Goal: Task Accomplishment & Management: Use online tool/utility

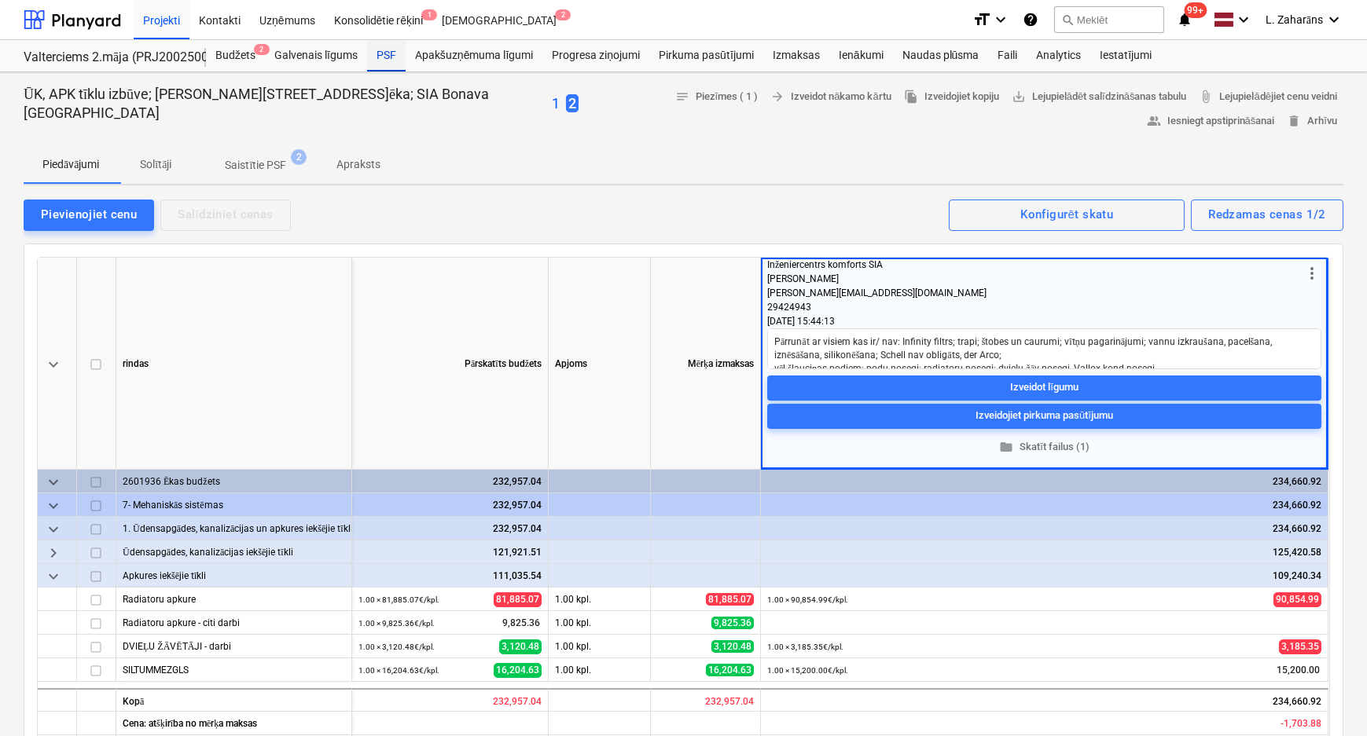
click at [385, 53] on div "PSF" at bounding box center [386, 55] width 39 height 31
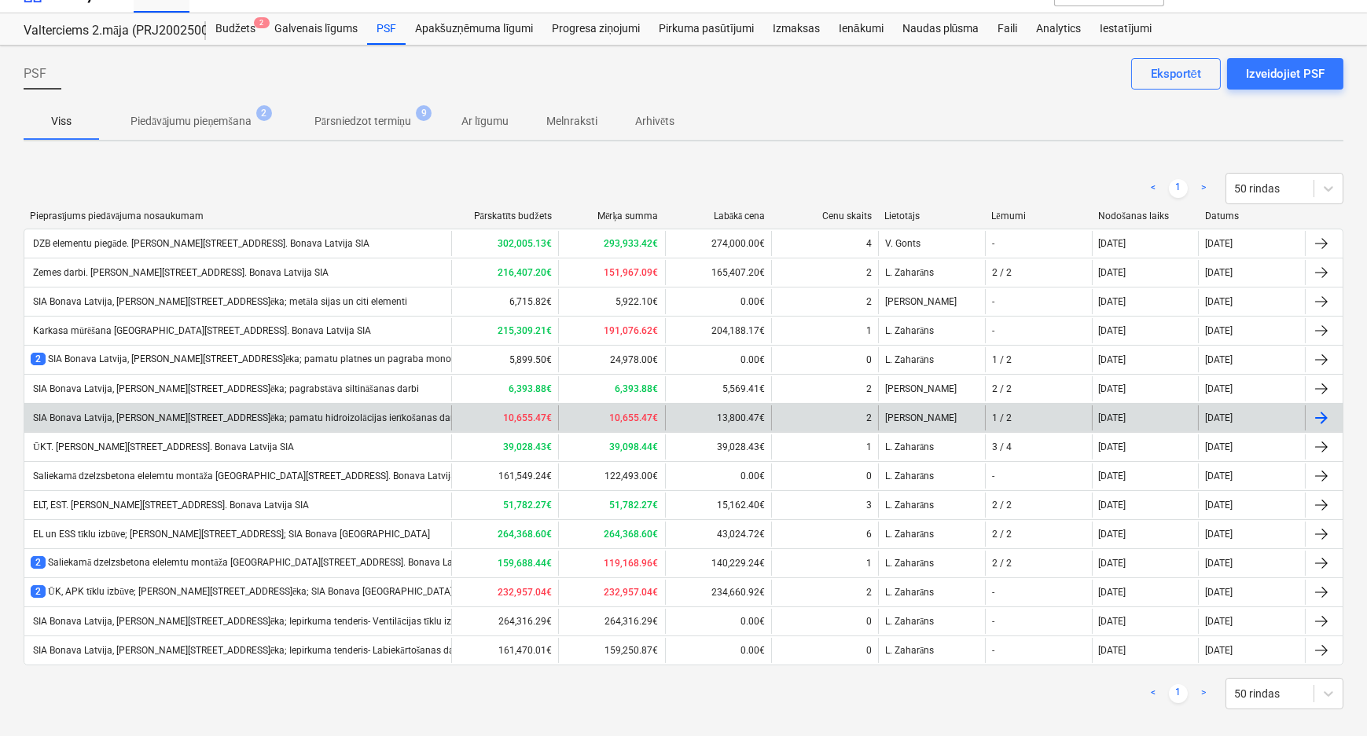
scroll to position [41, 0]
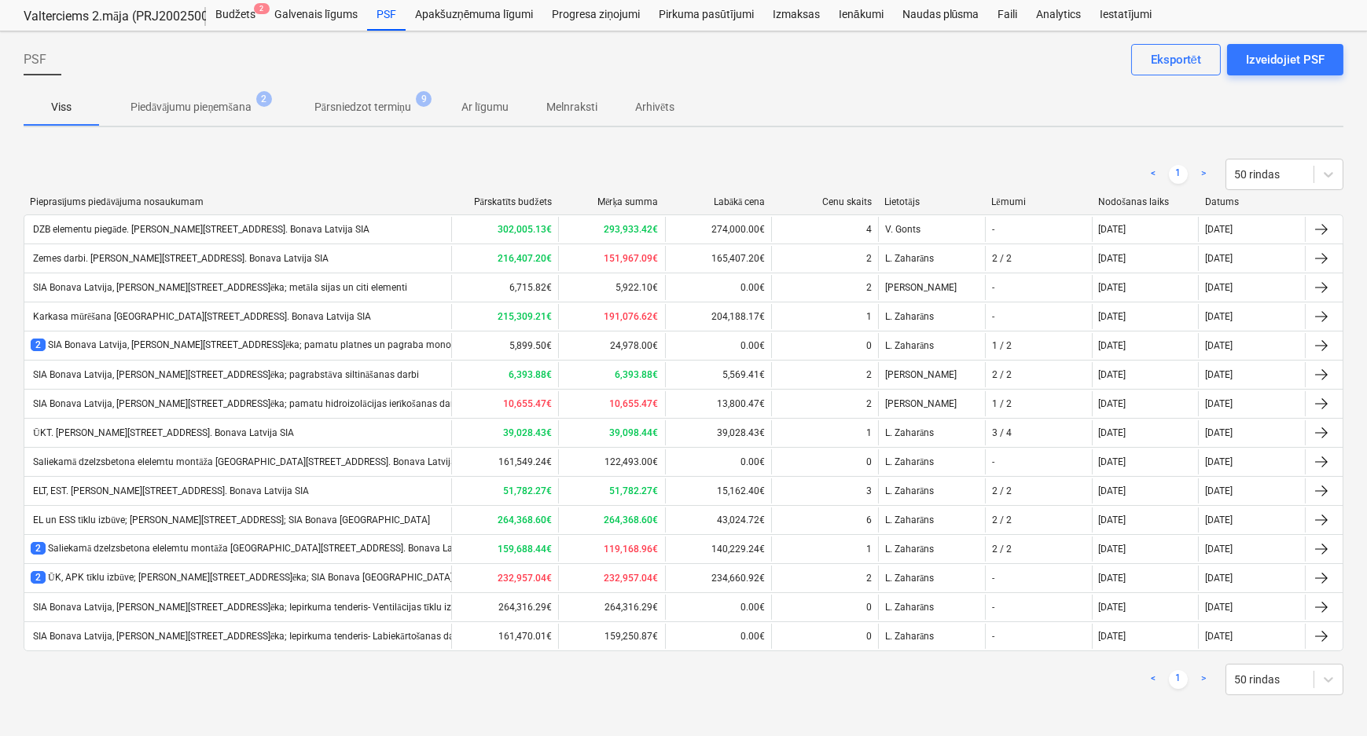
drag, startPoint x: 96, startPoint y: 515, endPoint x: 80, endPoint y: 518, distance: 16.0
click at [96, 515] on div "EL un ESS tīklu izbūve; Ēvalda Valtera iela 44, 2.ēka; SIA Bonava Latvija" at bounding box center [230, 521] width 399 height 12
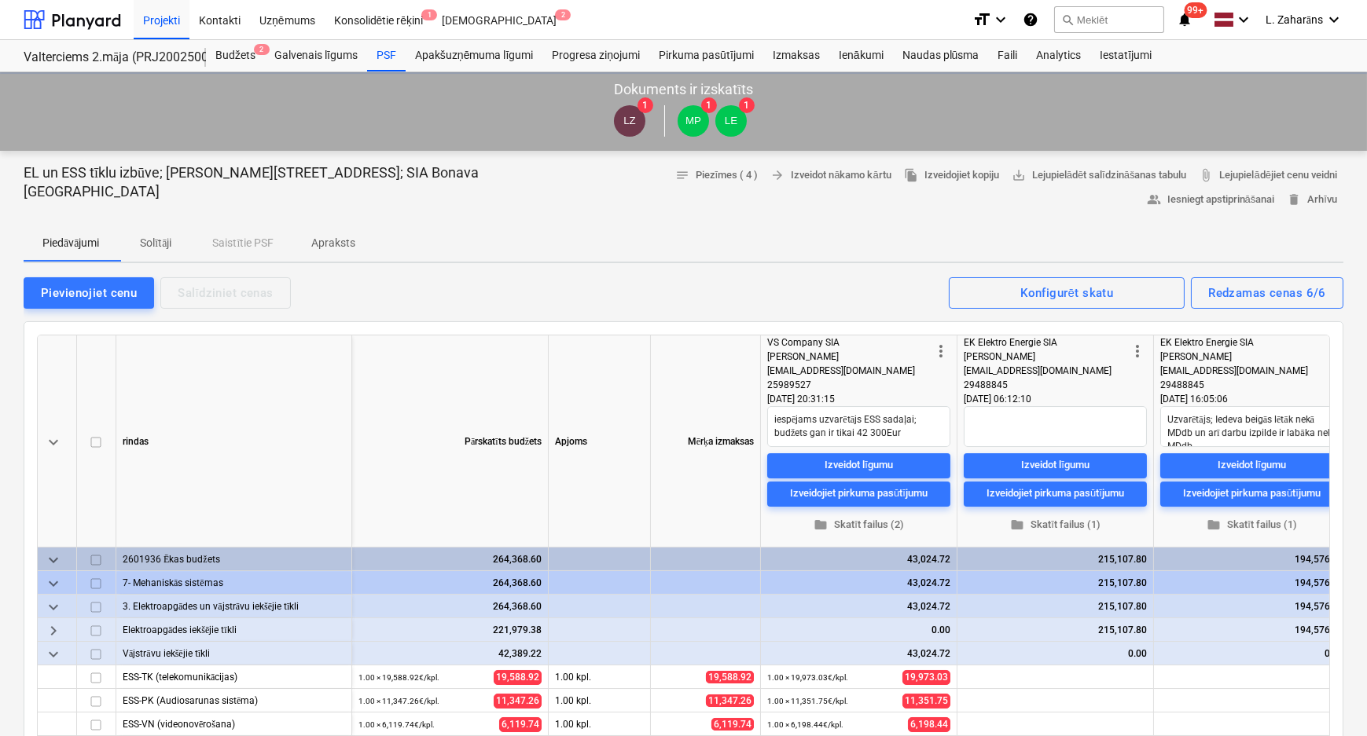
type textarea "x"
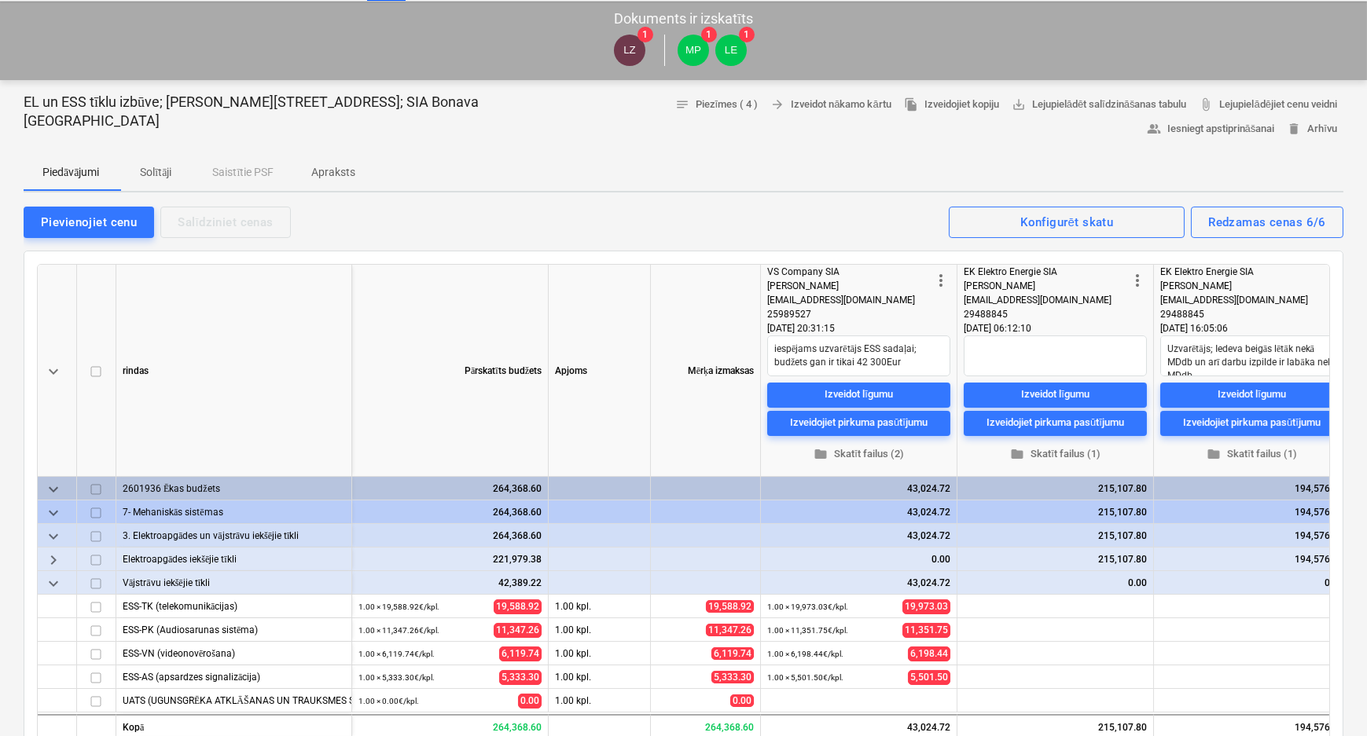
scroll to position [214, 0]
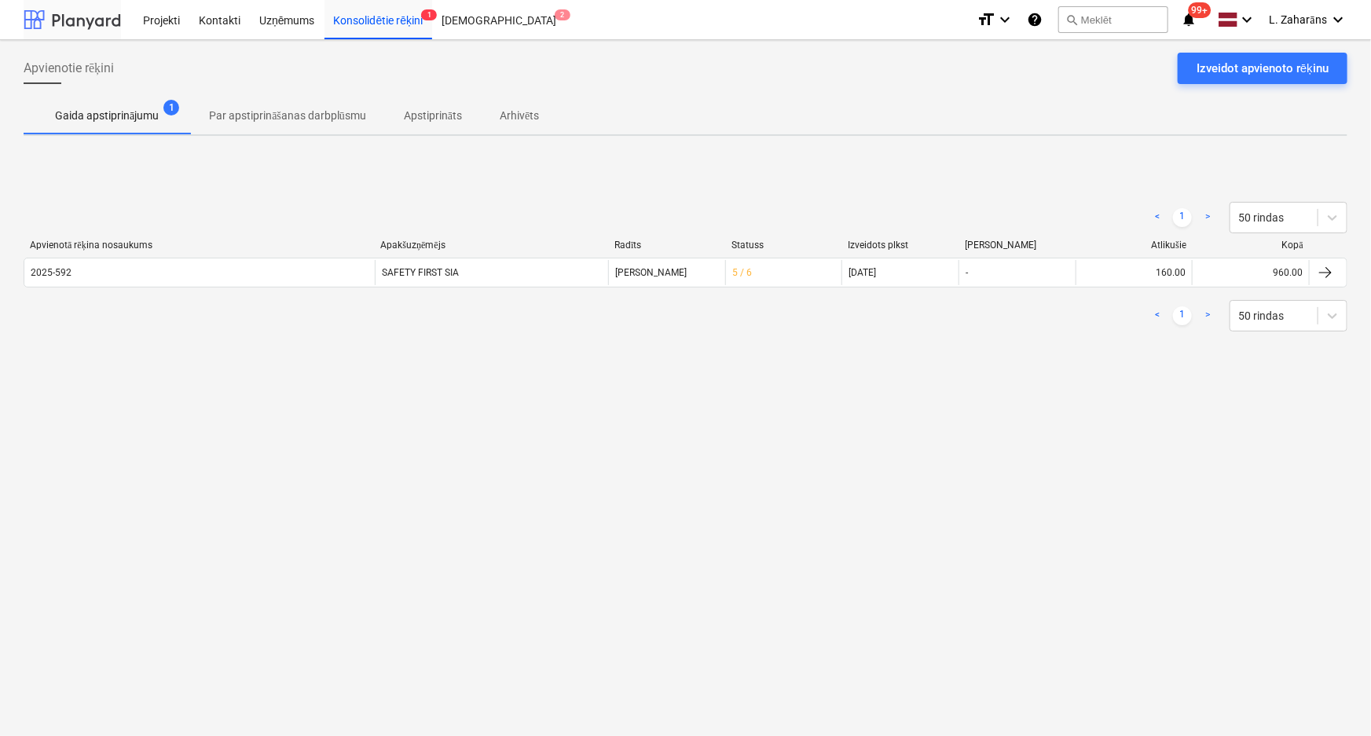
click at [94, 14] on div at bounding box center [72, 19] width 97 height 39
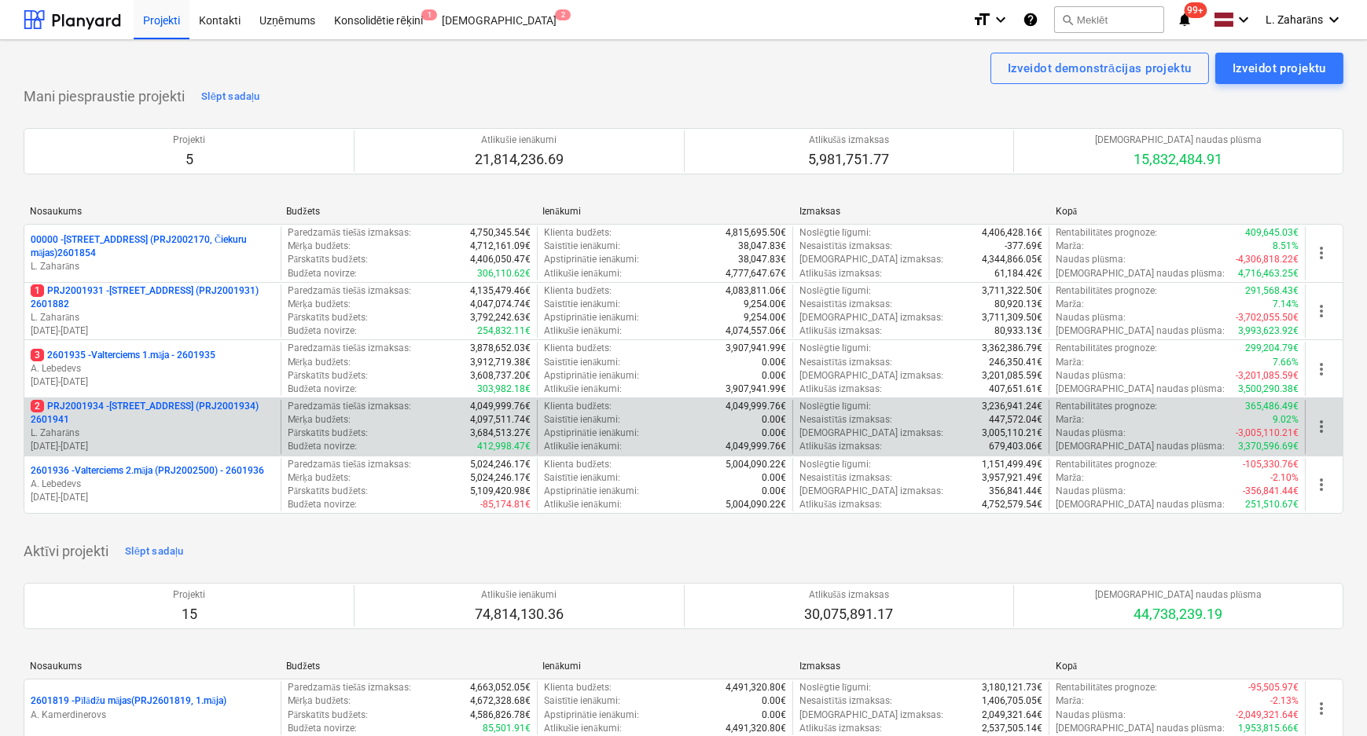
click at [129, 408] on p "2 PRJ2001934 - [STREET_ADDRESS] (PRJ2001934) 2601941" at bounding box center [153, 413] width 244 height 27
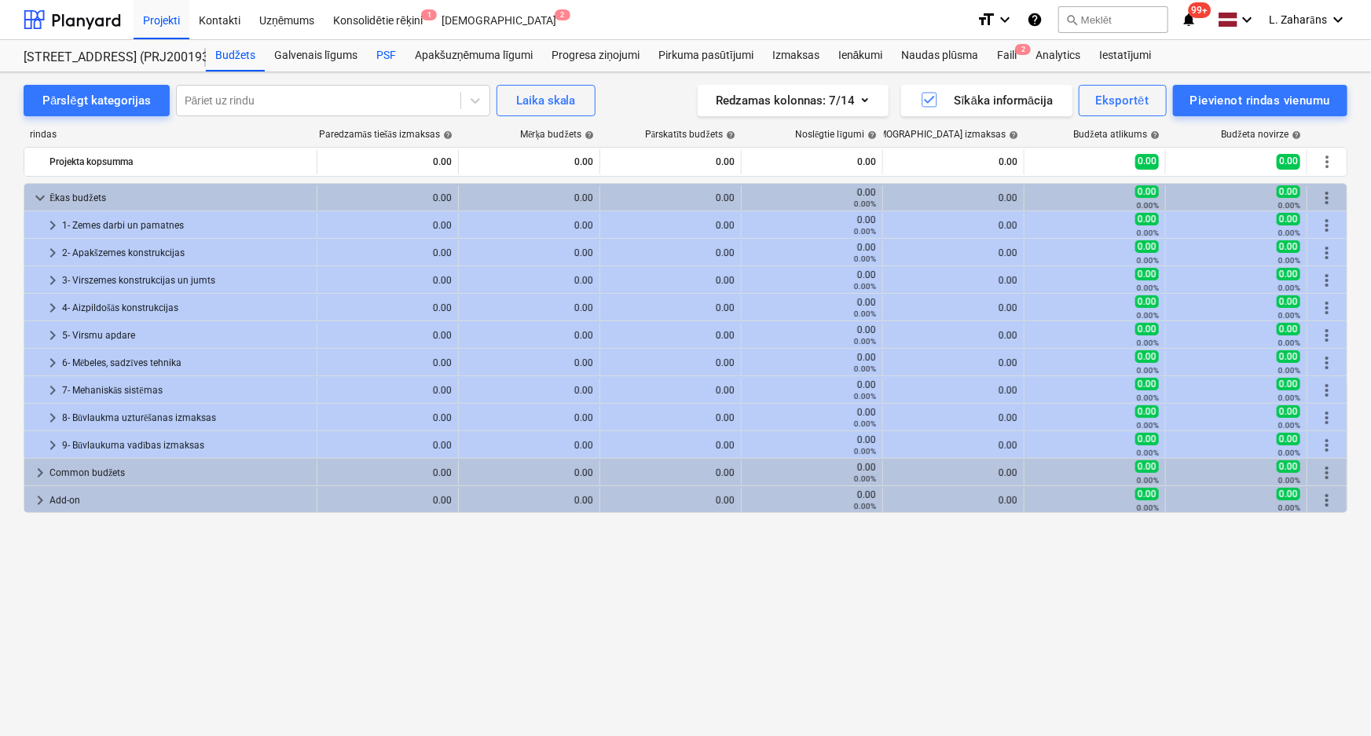
click at [383, 51] on div "PSF" at bounding box center [386, 55] width 39 height 31
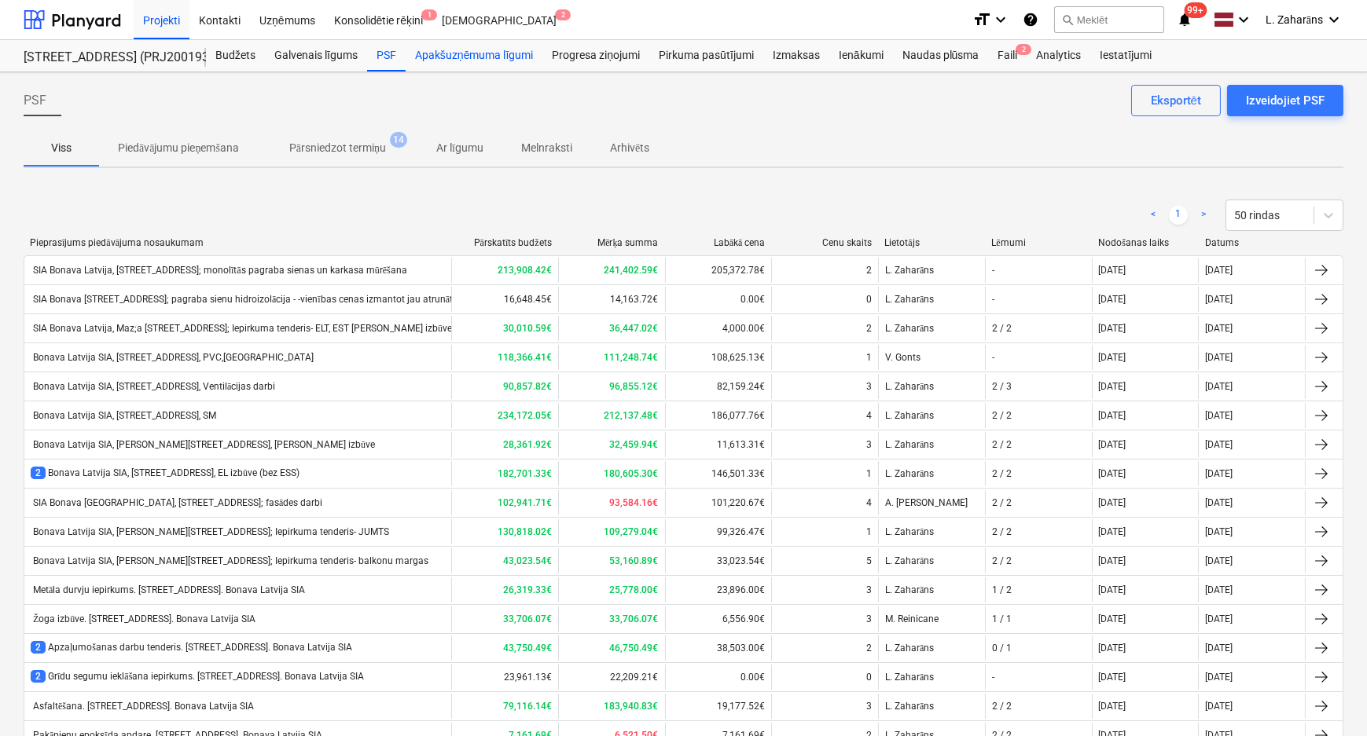
click at [448, 56] on div "Apakšuzņēmuma līgumi" at bounding box center [473, 55] width 137 height 31
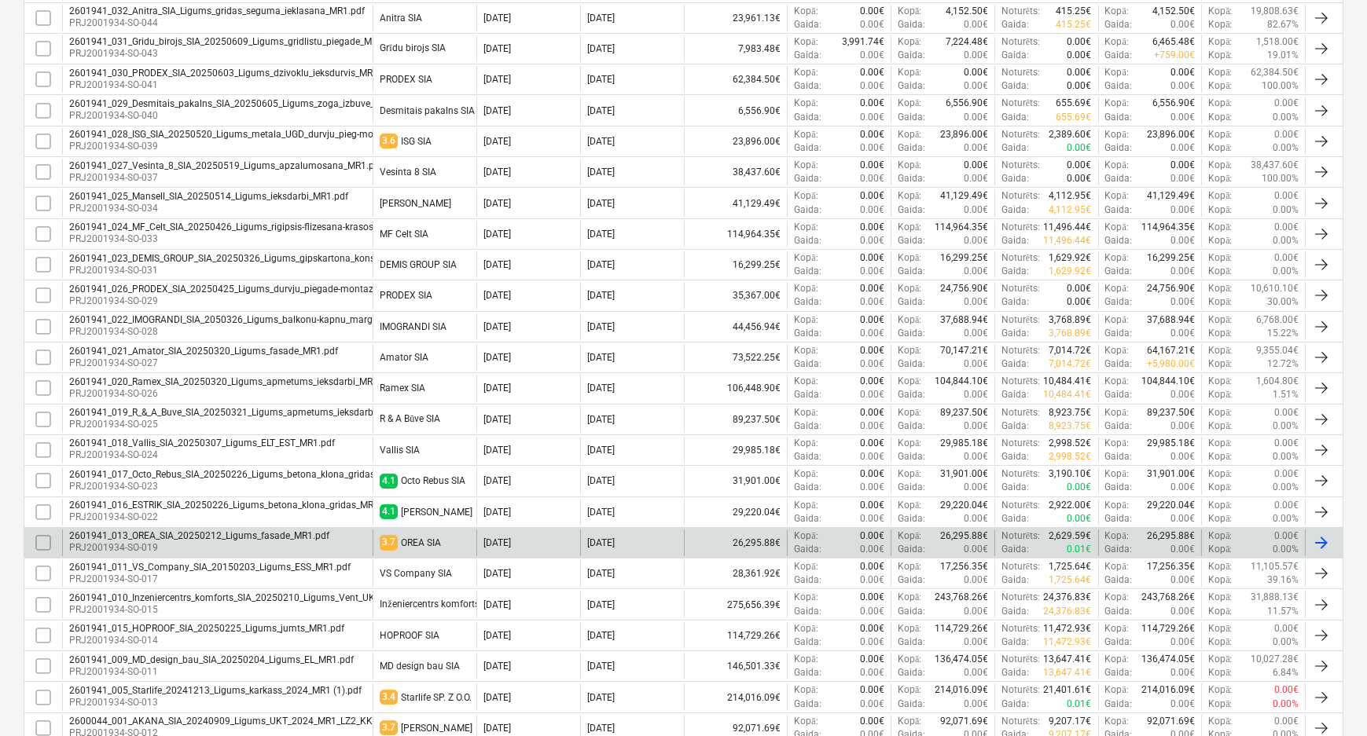
scroll to position [571, 0]
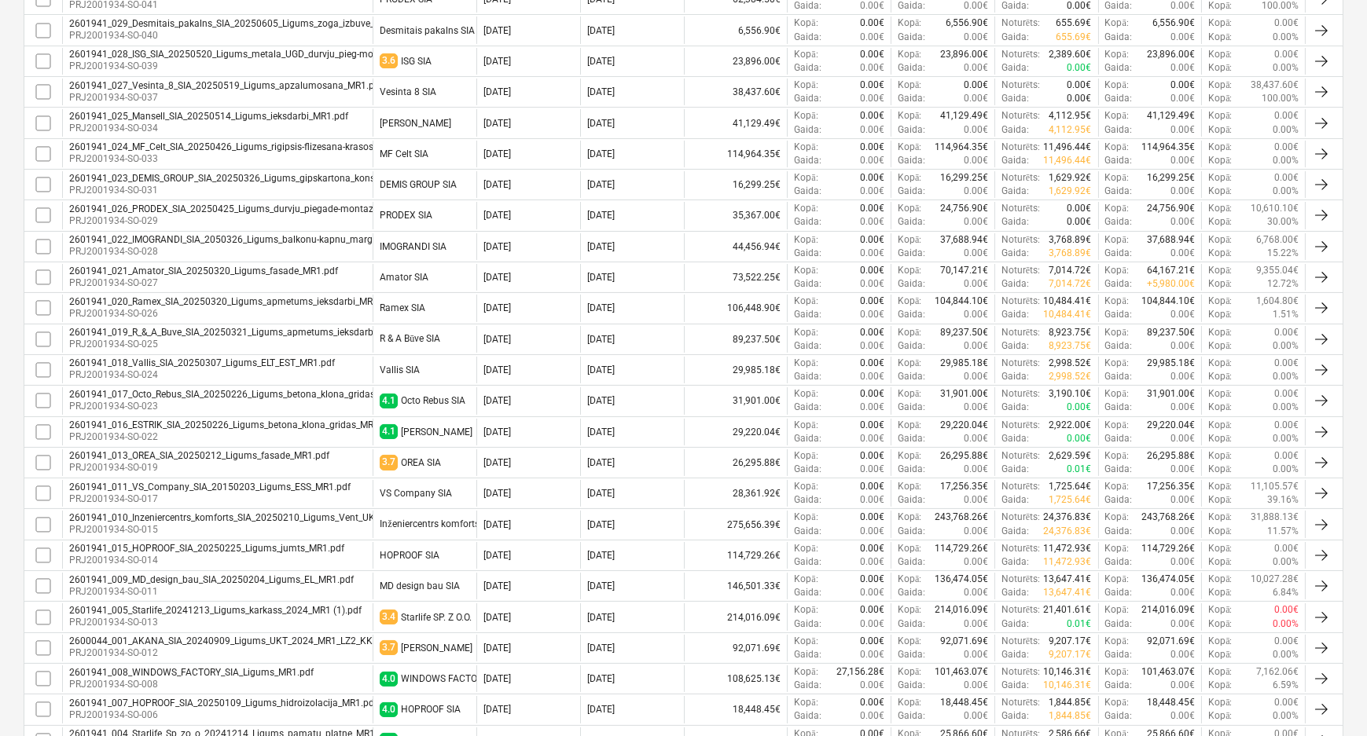
click at [236, 585] on p "PRJ2001934-SO-011" at bounding box center [211, 591] width 284 height 13
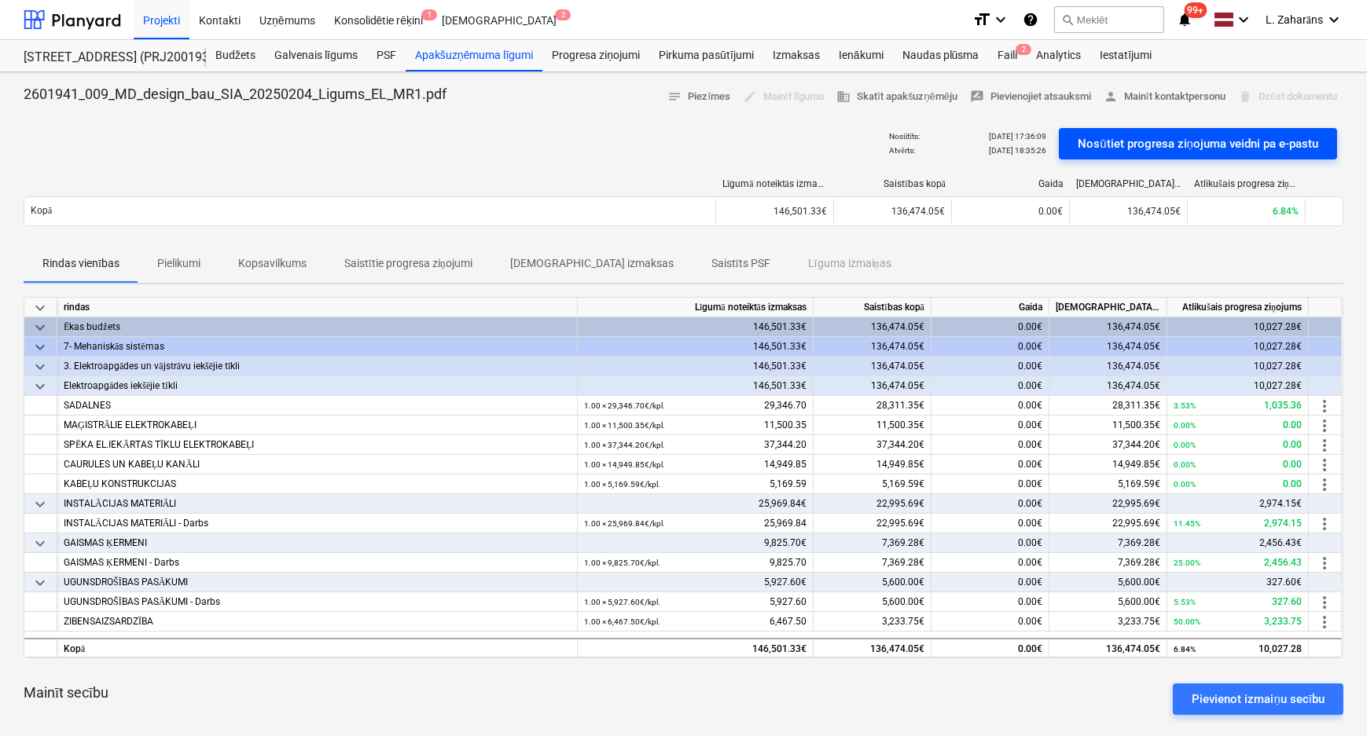
click at [1116, 142] on div "Nosūtiet progresa ziņojuma veidni pa e-pastu" at bounding box center [1197, 144] width 240 height 20
